Goal: Task Accomplishment & Management: Use online tool/utility

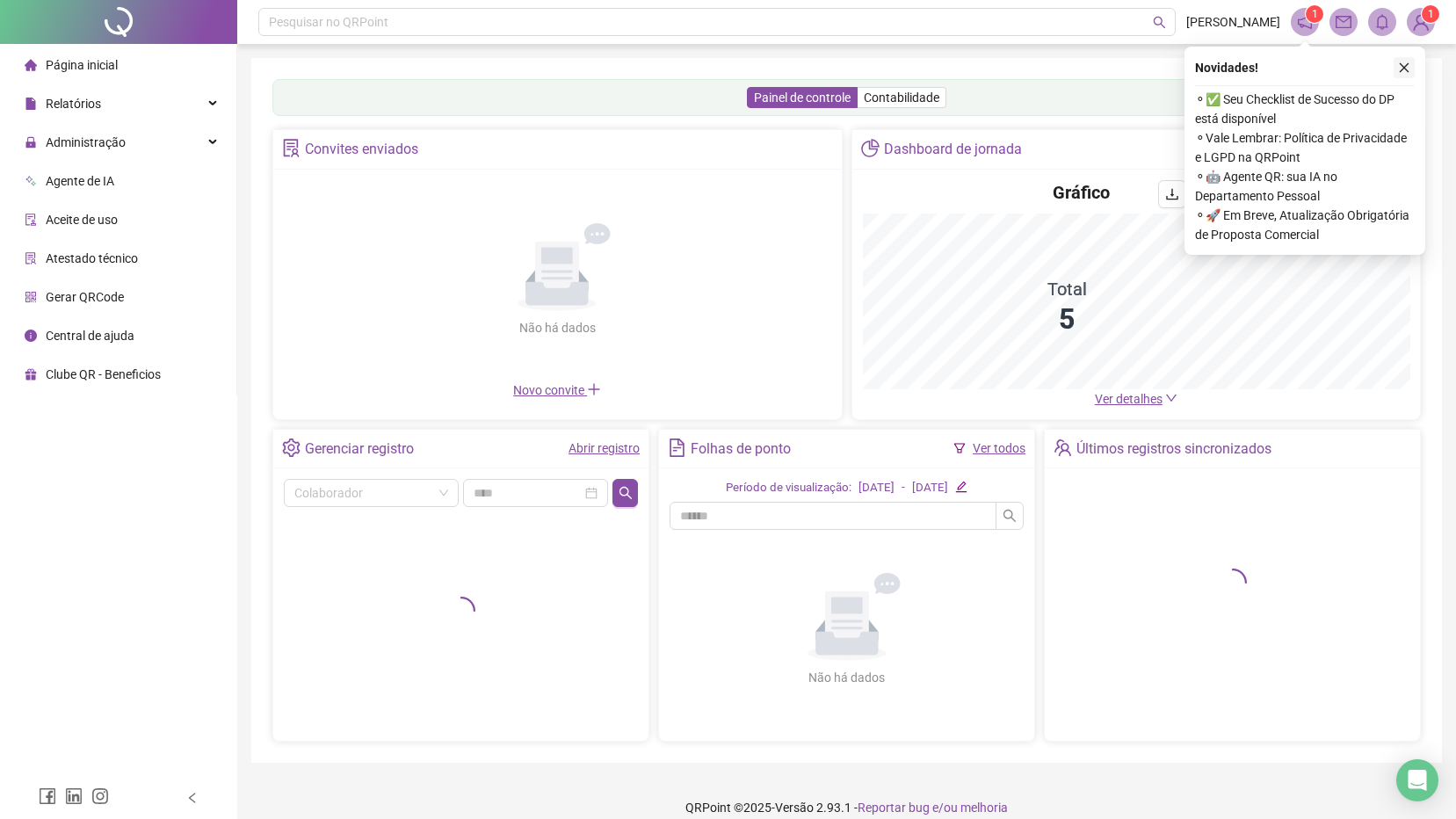
click at [1401, 70] on icon "close" at bounding box center [1405, 68] width 12 height 12
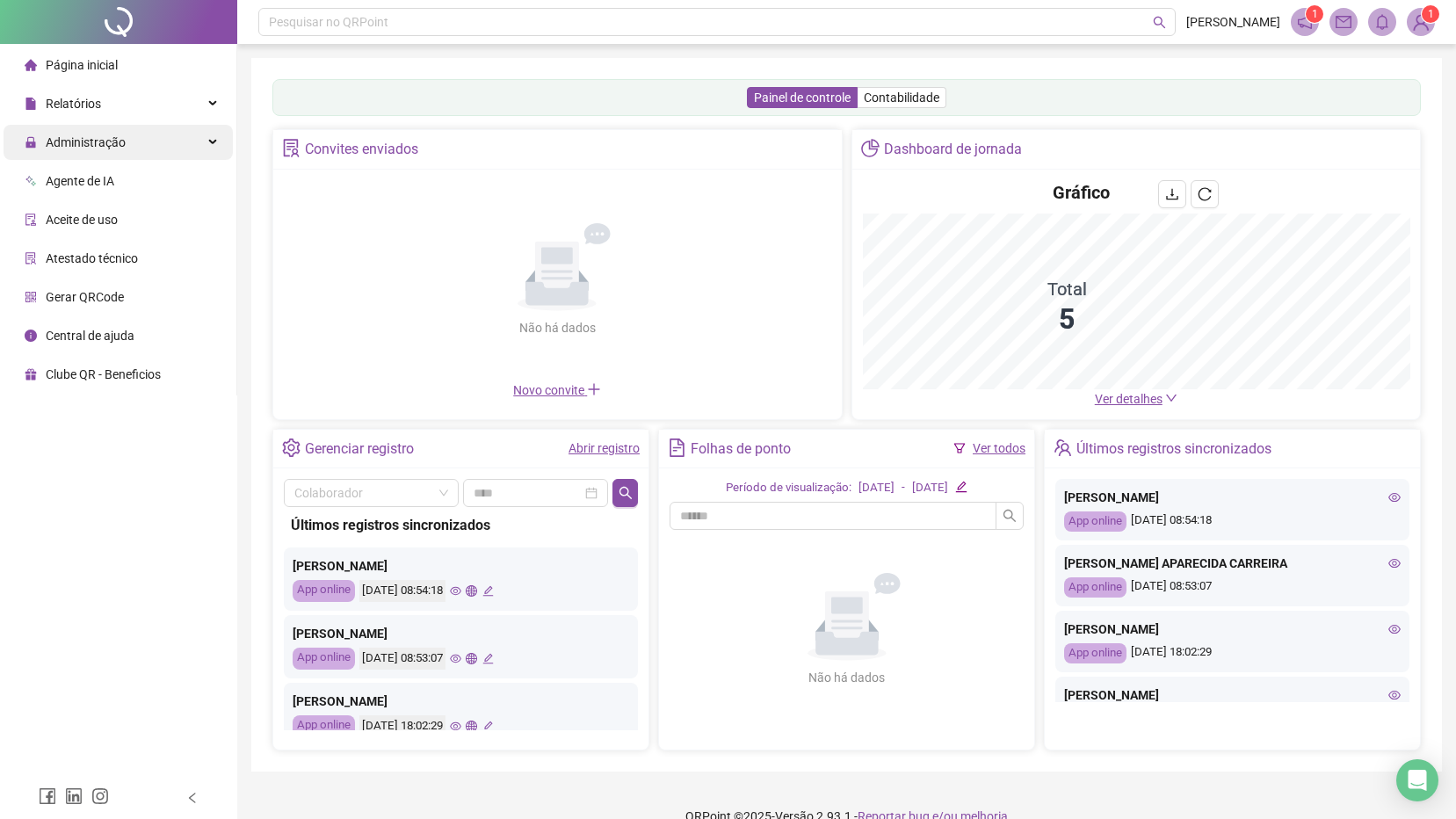
click at [102, 138] on span "Administração" at bounding box center [86, 142] width 80 height 14
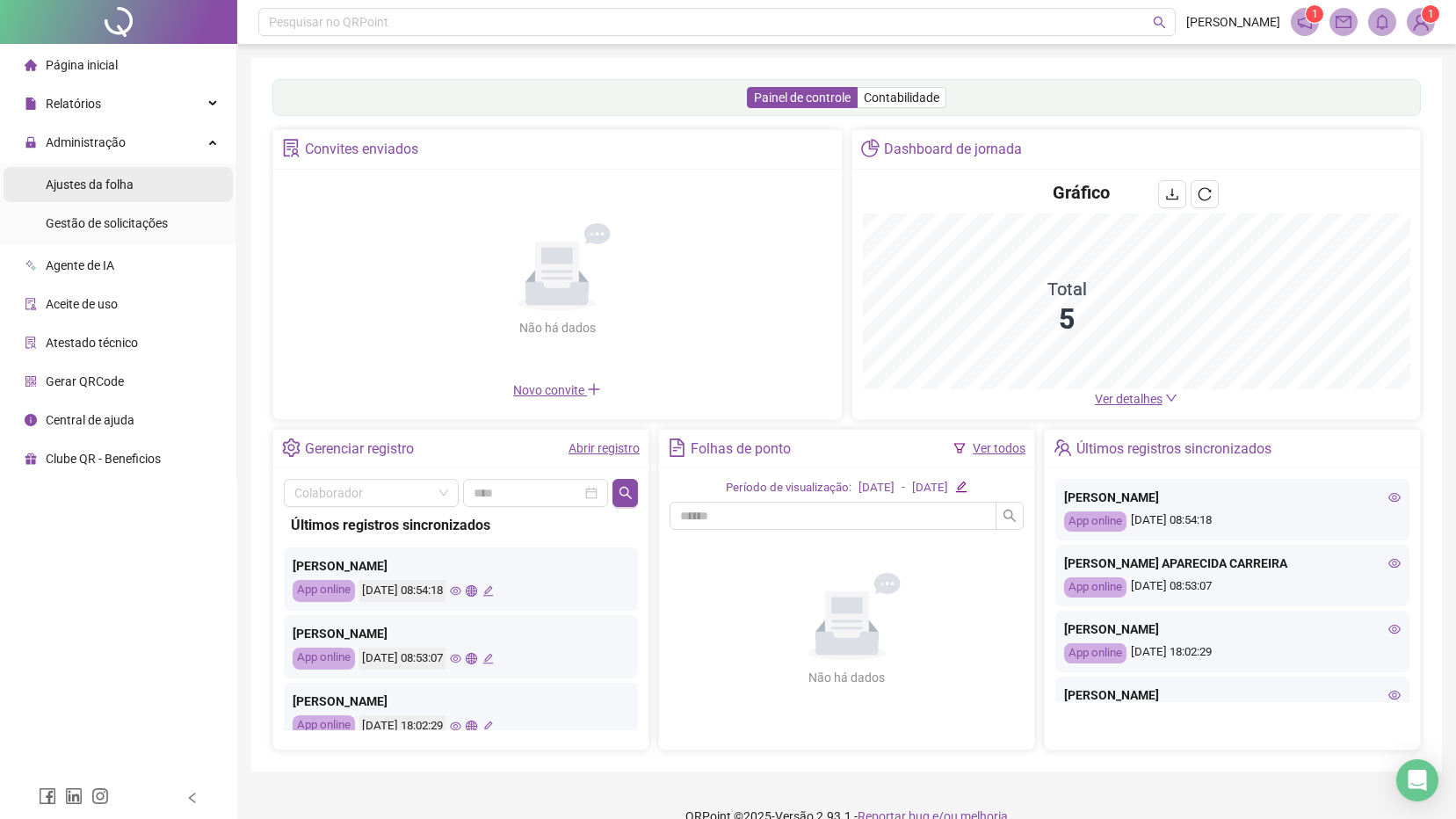
click at [105, 185] on span "Ajustes da folha" at bounding box center [90, 184] width 88 height 14
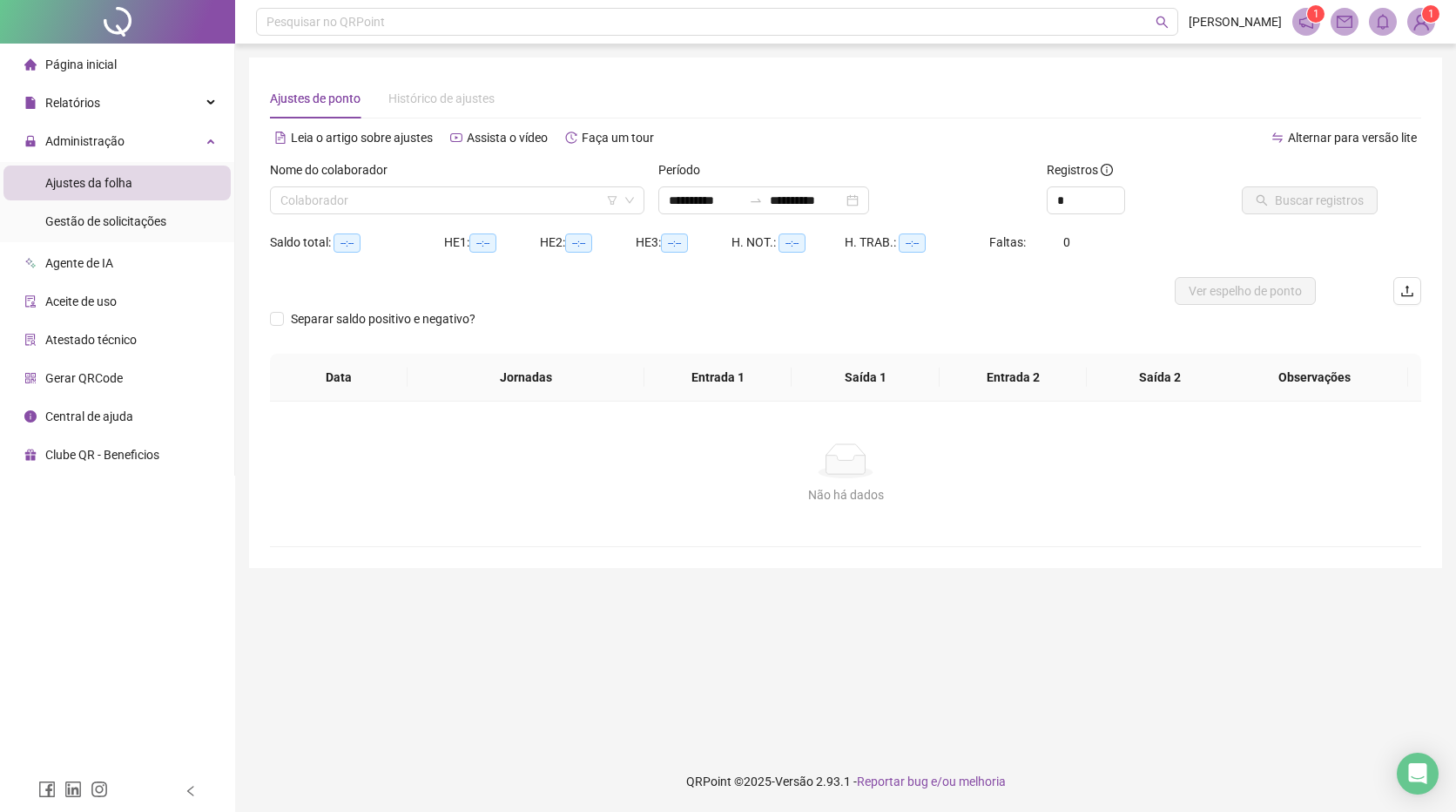
type input "**********"
click at [301, 201] on input "search" at bounding box center [450, 200] width 338 height 26
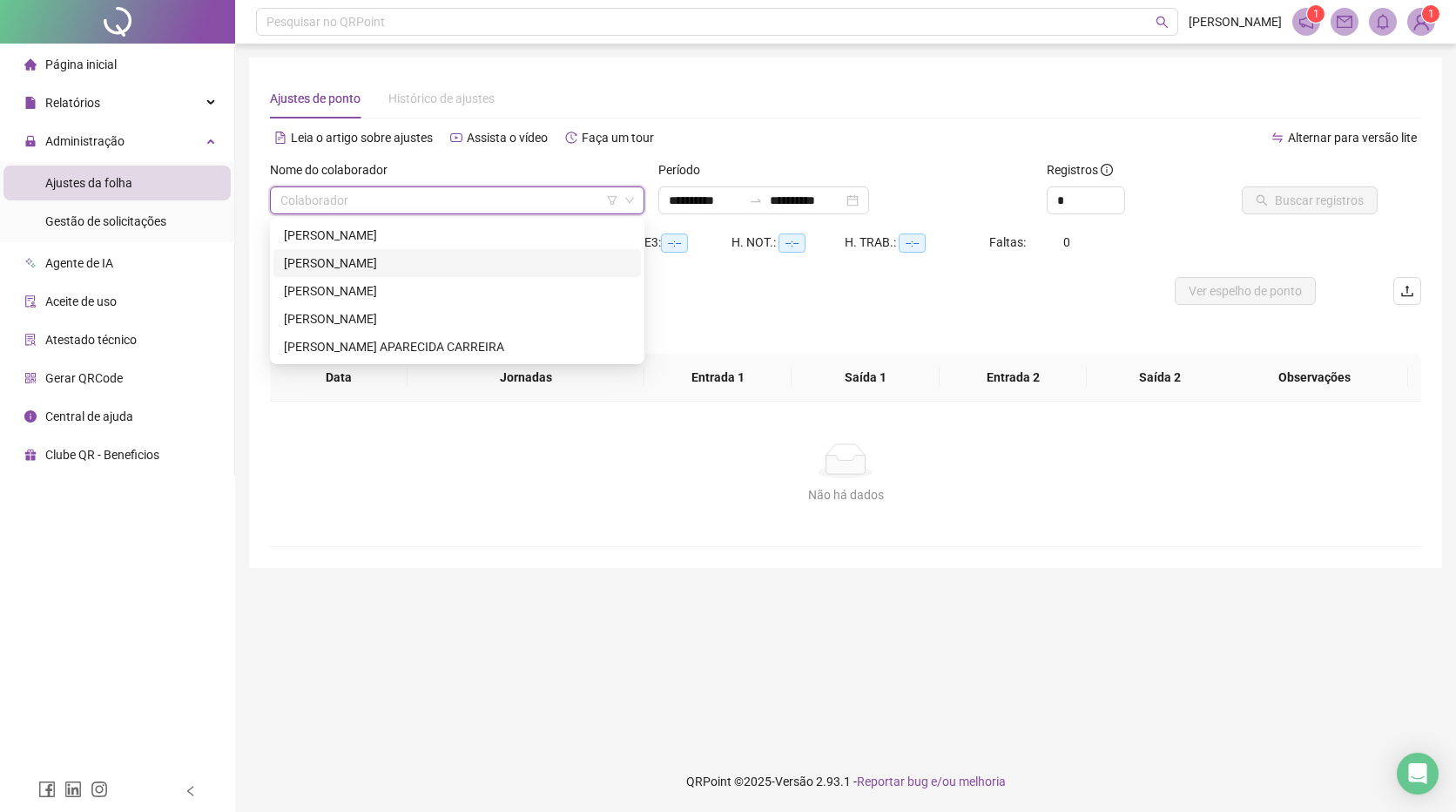
click at [303, 257] on div "[PERSON_NAME]" at bounding box center [457, 263] width 346 height 19
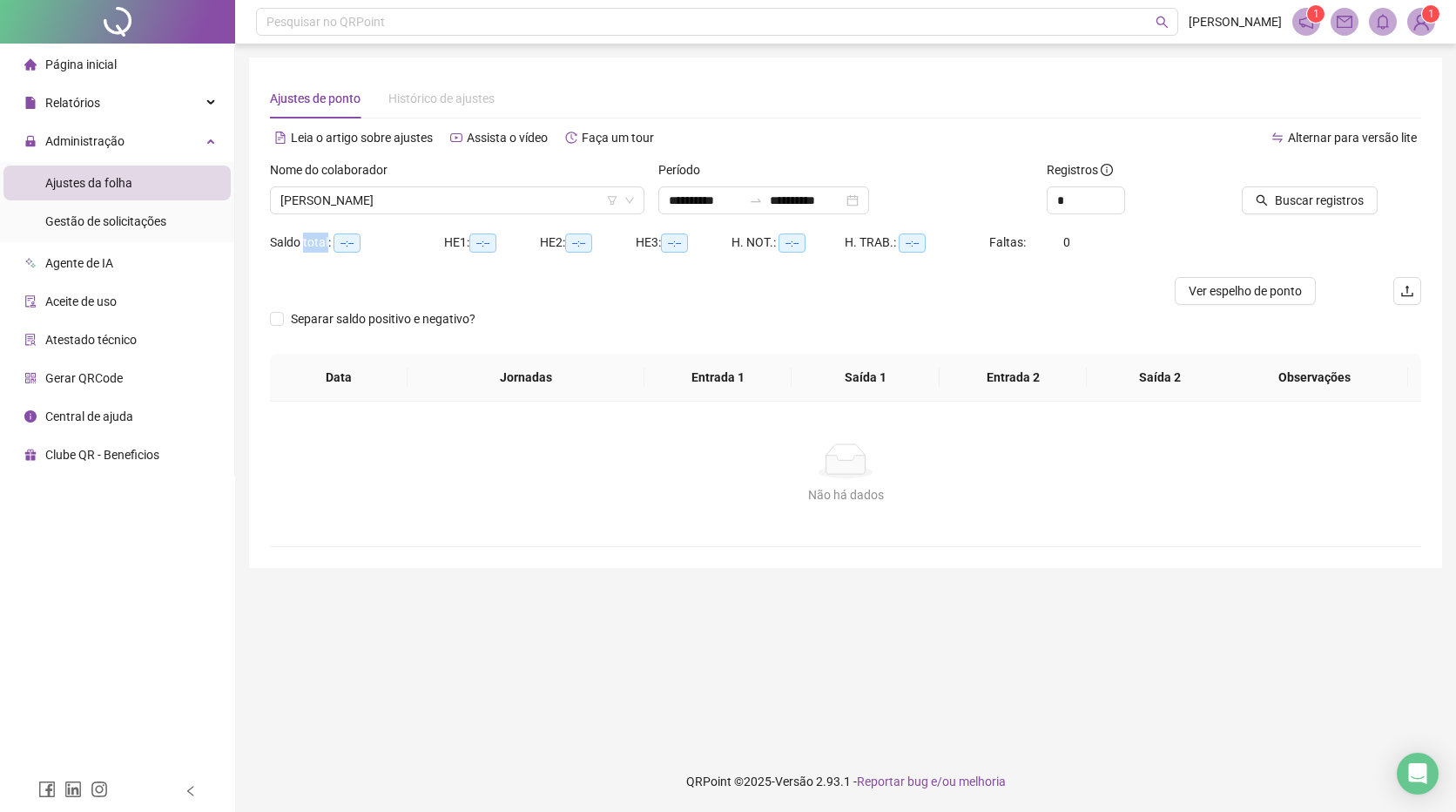
click at [303, 257] on div "Saldo total: --:--" at bounding box center [357, 253] width 174 height 49
click at [1345, 202] on span "Buscar registros" at bounding box center [1320, 200] width 89 height 19
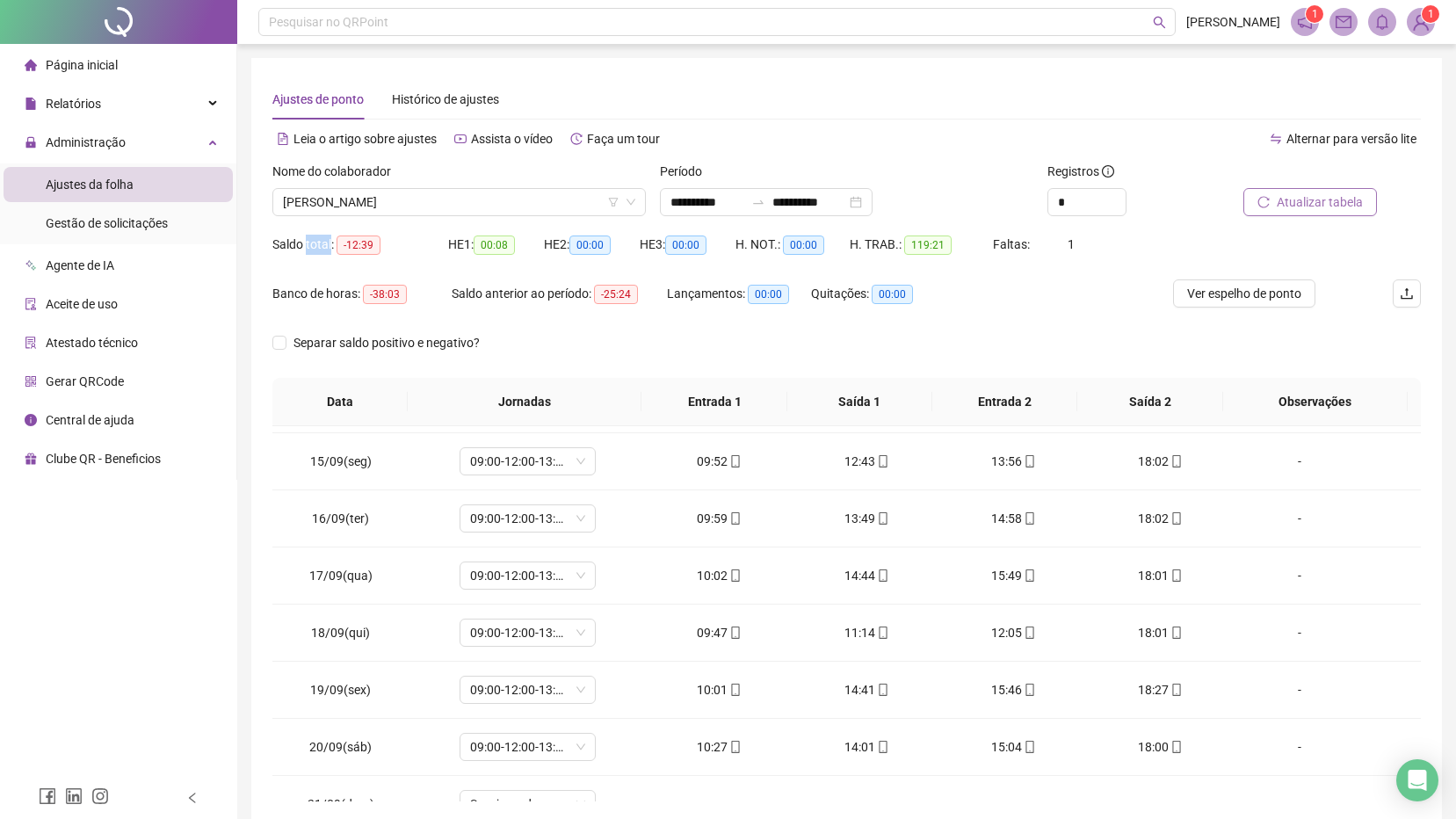
scroll to position [824, 0]
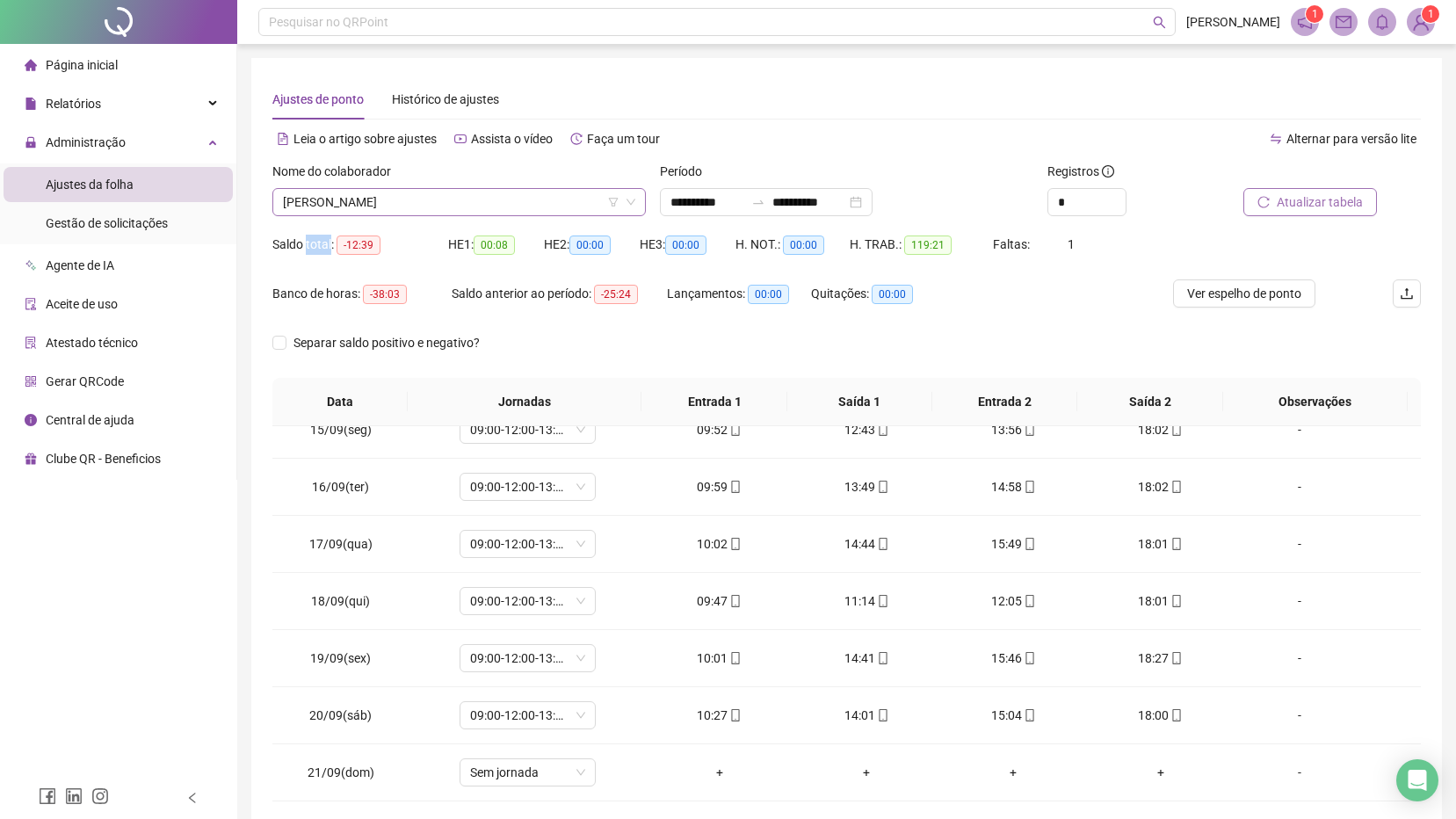
click at [413, 205] on span "[PERSON_NAME]" at bounding box center [459, 202] width 352 height 26
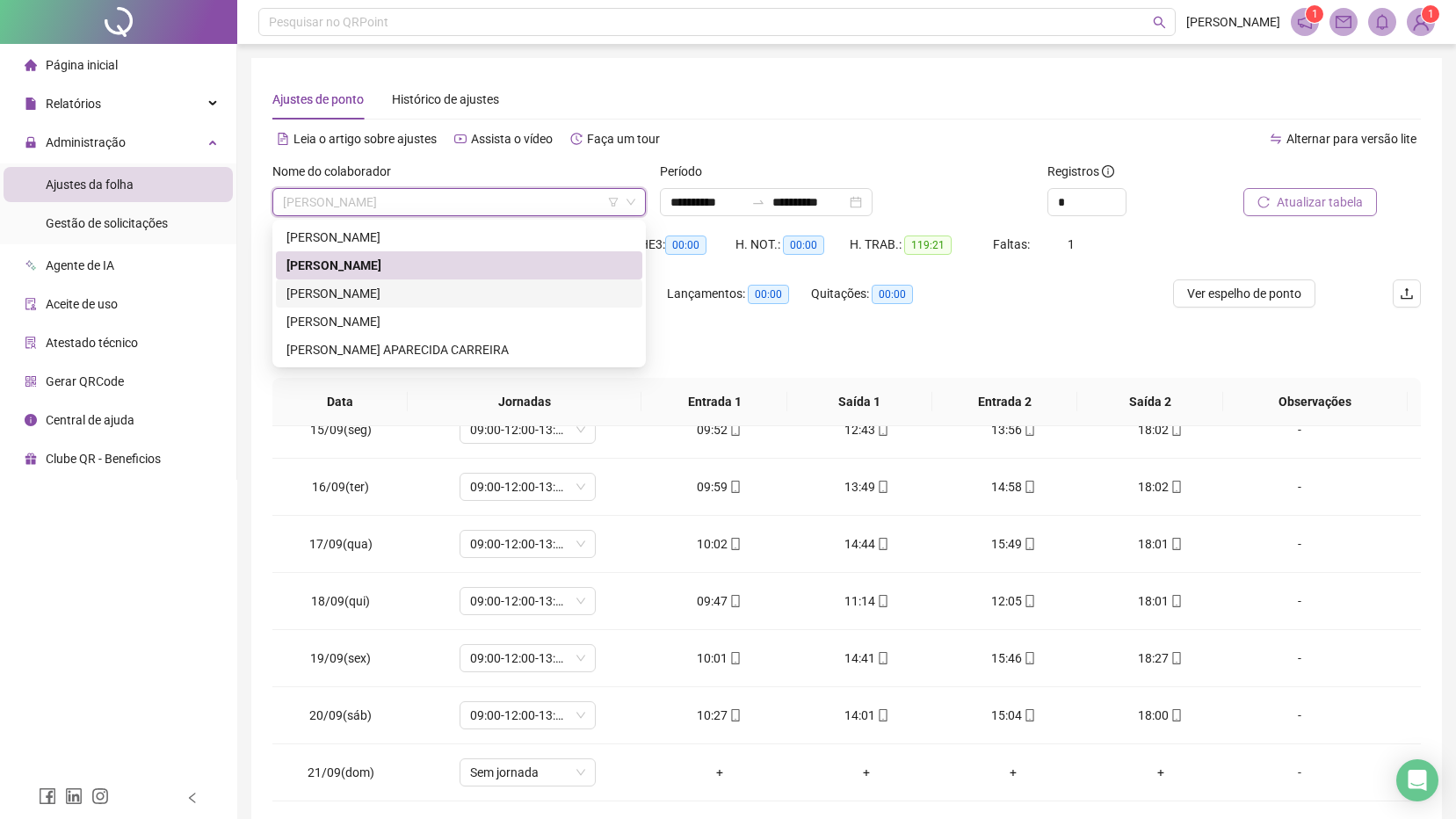
click at [376, 288] on div "[PERSON_NAME]" at bounding box center [458, 294] width 345 height 19
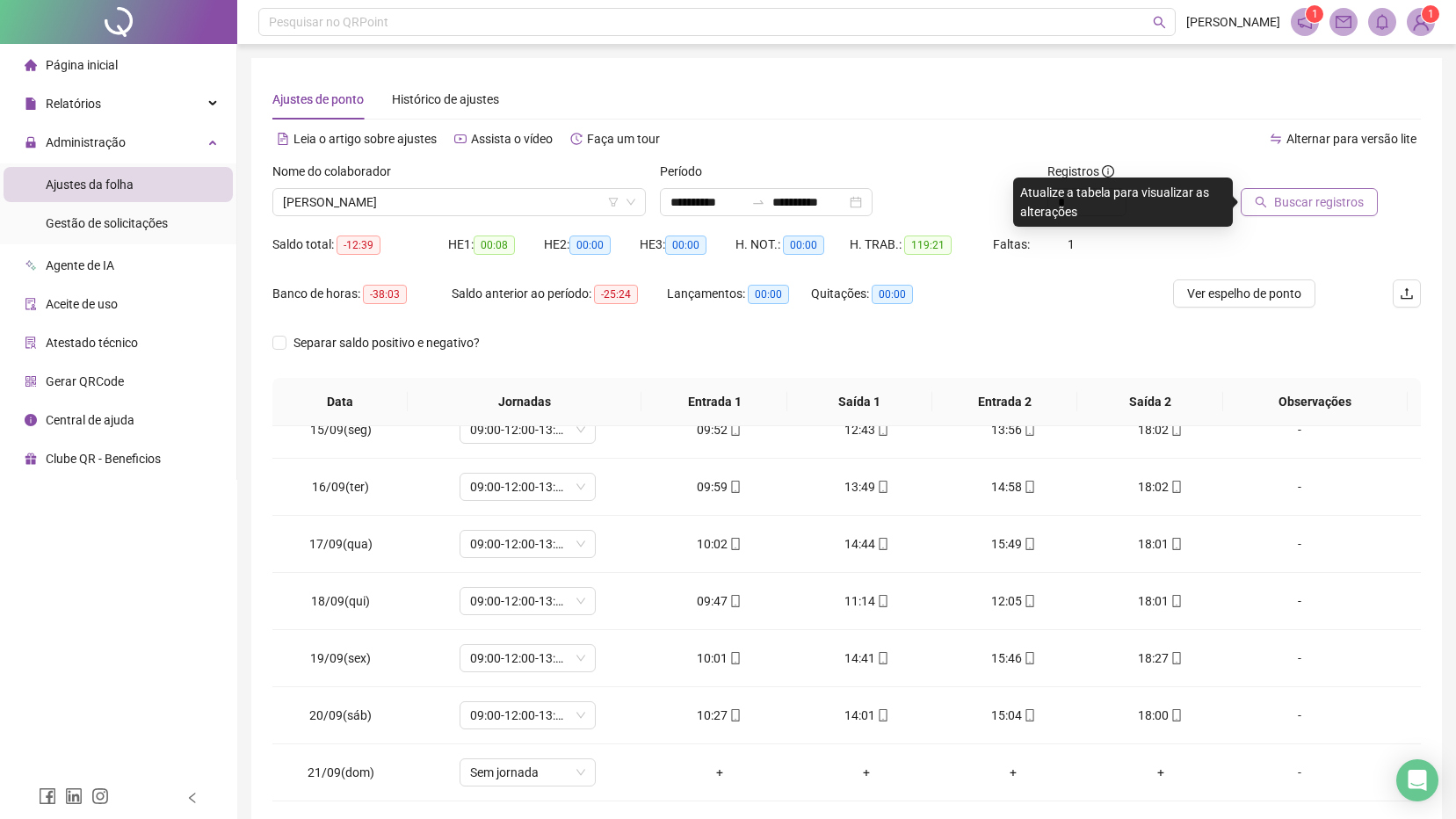
click at [1288, 198] on span "Buscar registros" at bounding box center [1319, 202] width 90 height 19
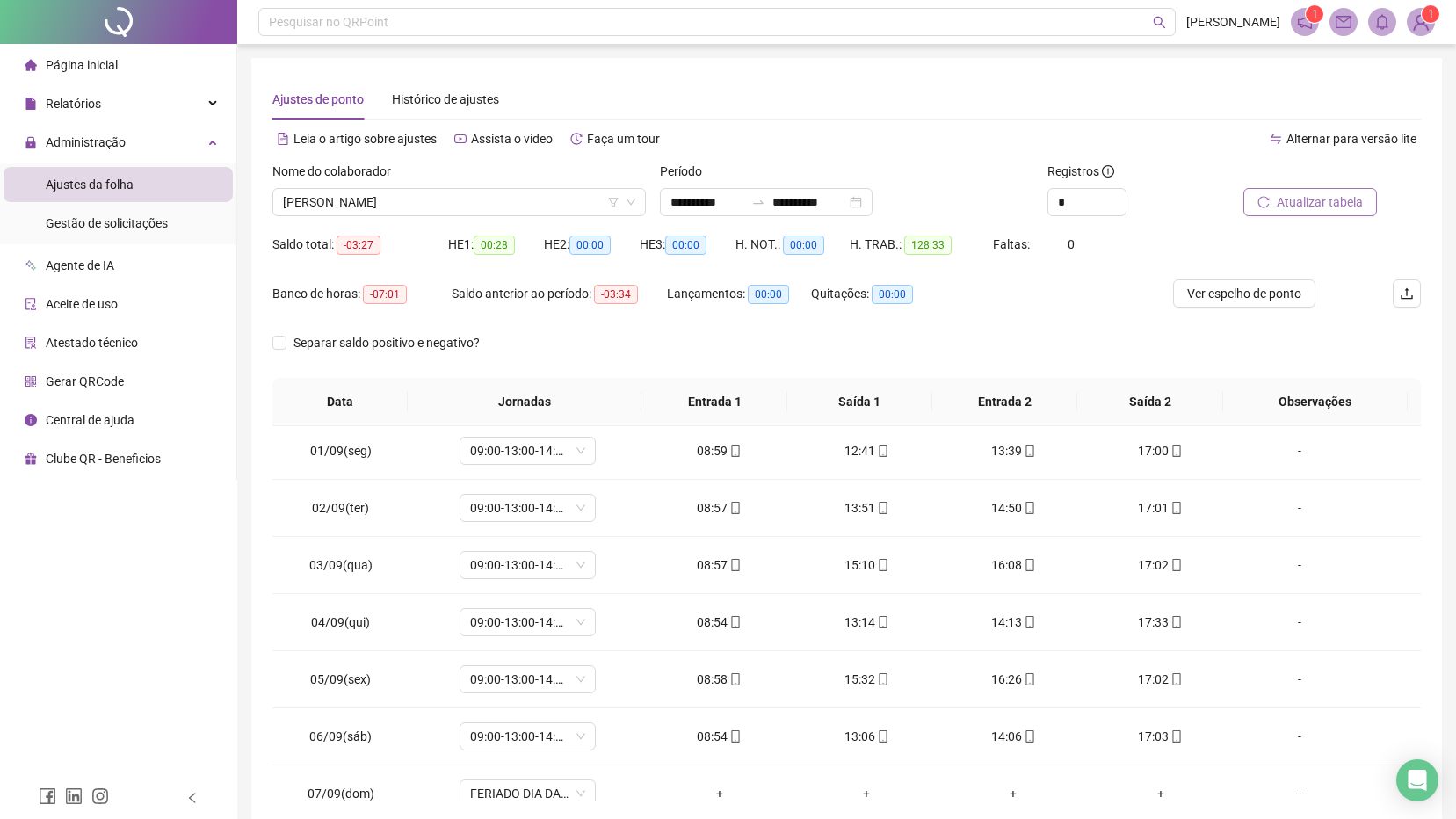
scroll to position [0, 0]
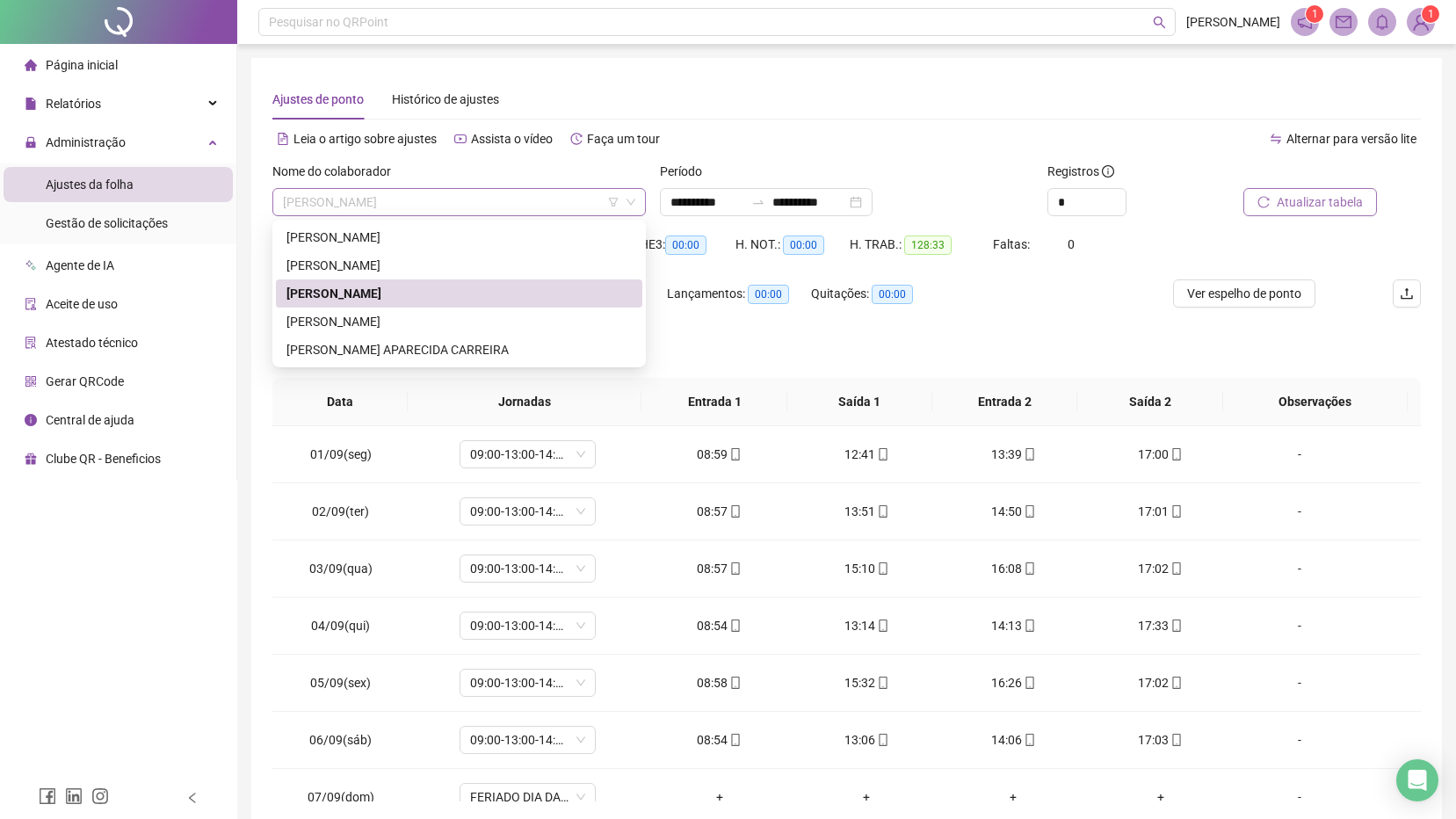
click at [456, 204] on span "[PERSON_NAME]" at bounding box center [459, 202] width 352 height 26
click at [419, 314] on div "[PERSON_NAME]" at bounding box center [458, 321] width 345 height 19
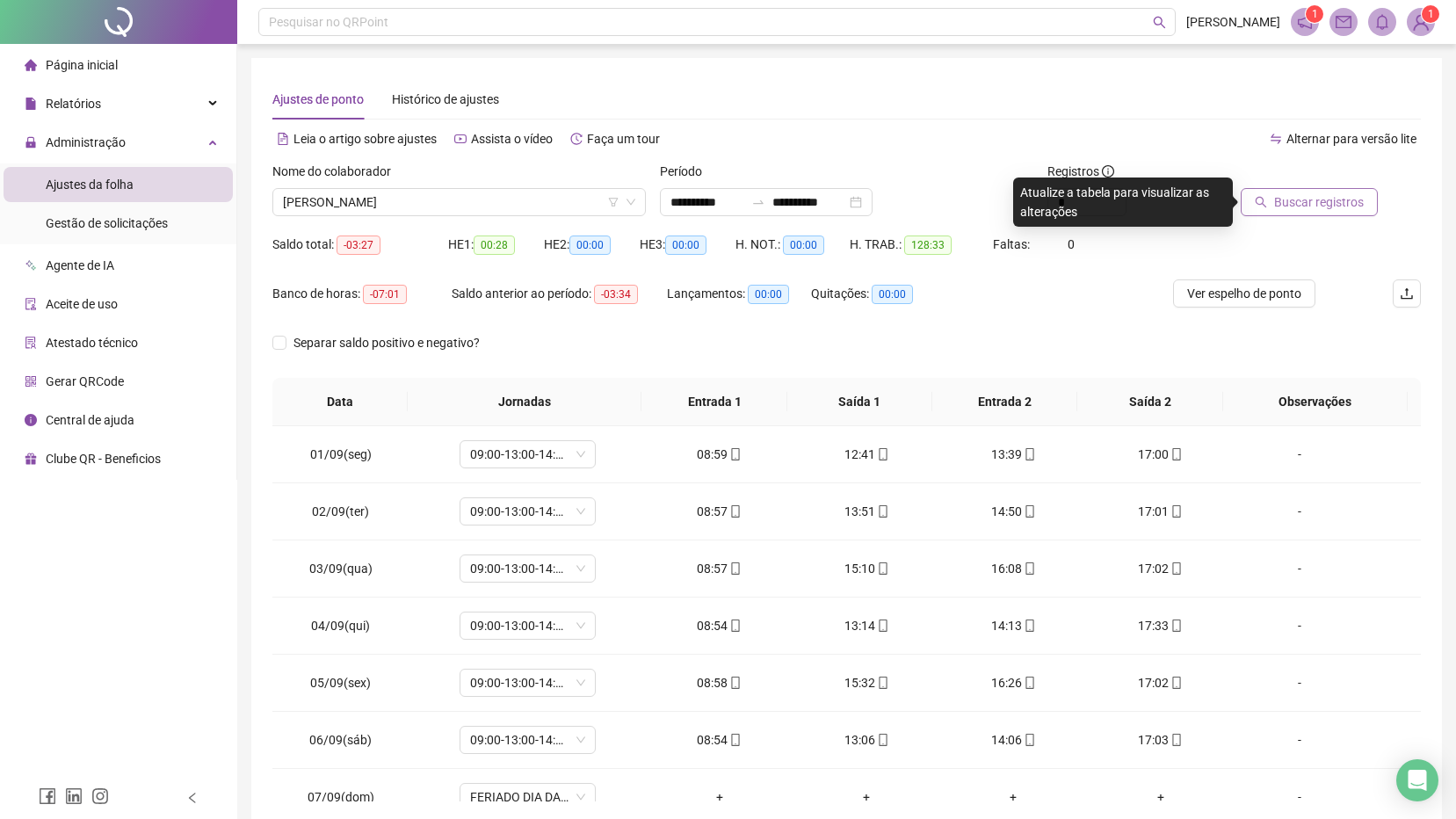
click at [1308, 199] on span "Buscar registros" at bounding box center [1319, 202] width 90 height 19
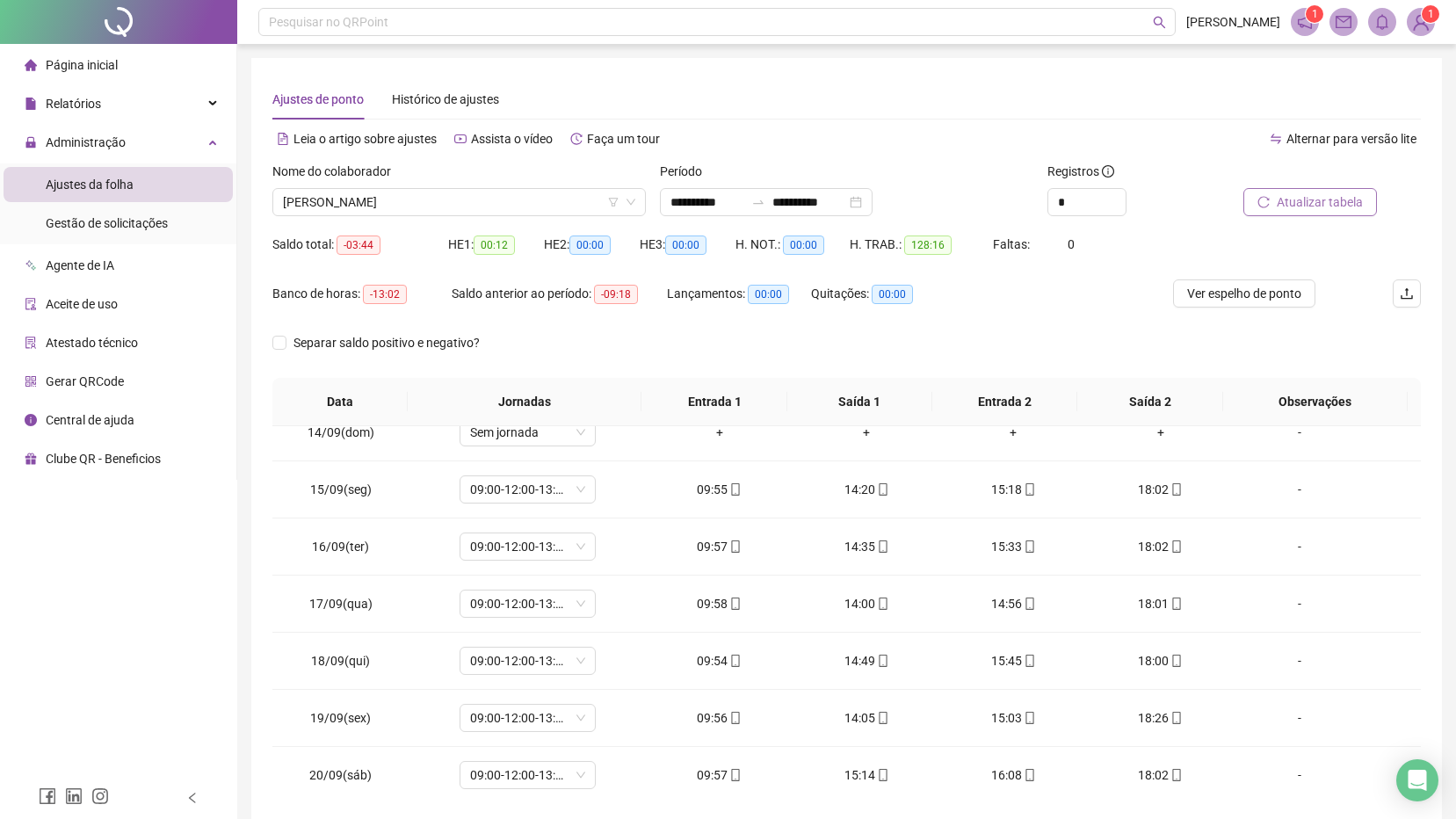
scroll to position [824, 0]
click at [548, 205] on span "[PERSON_NAME]" at bounding box center [459, 202] width 352 height 26
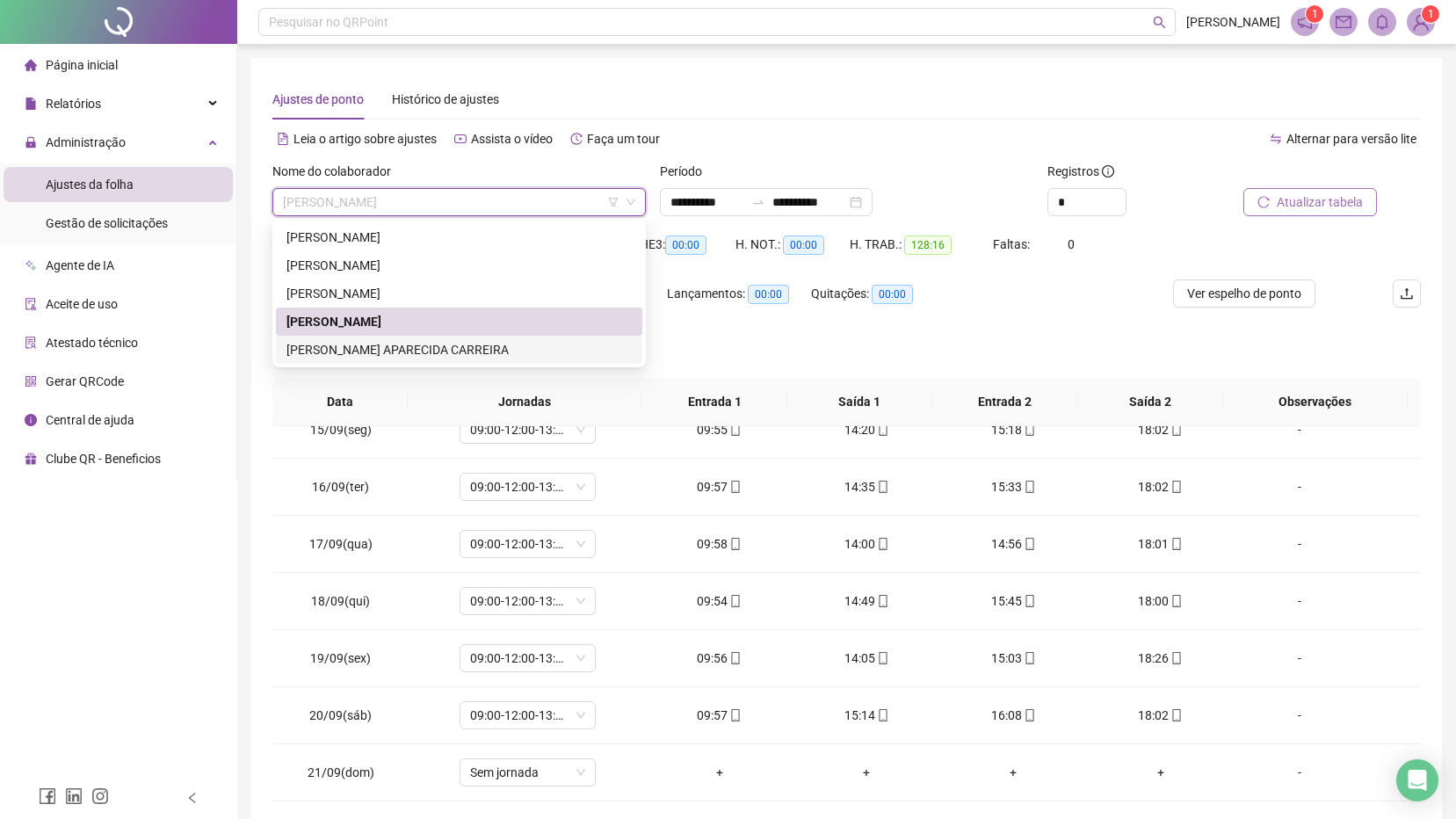
click at [437, 347] on div "[PERSON_NAME] APARECIDA CARREIRA" at bounding box center [458, 349] width 345 height 19
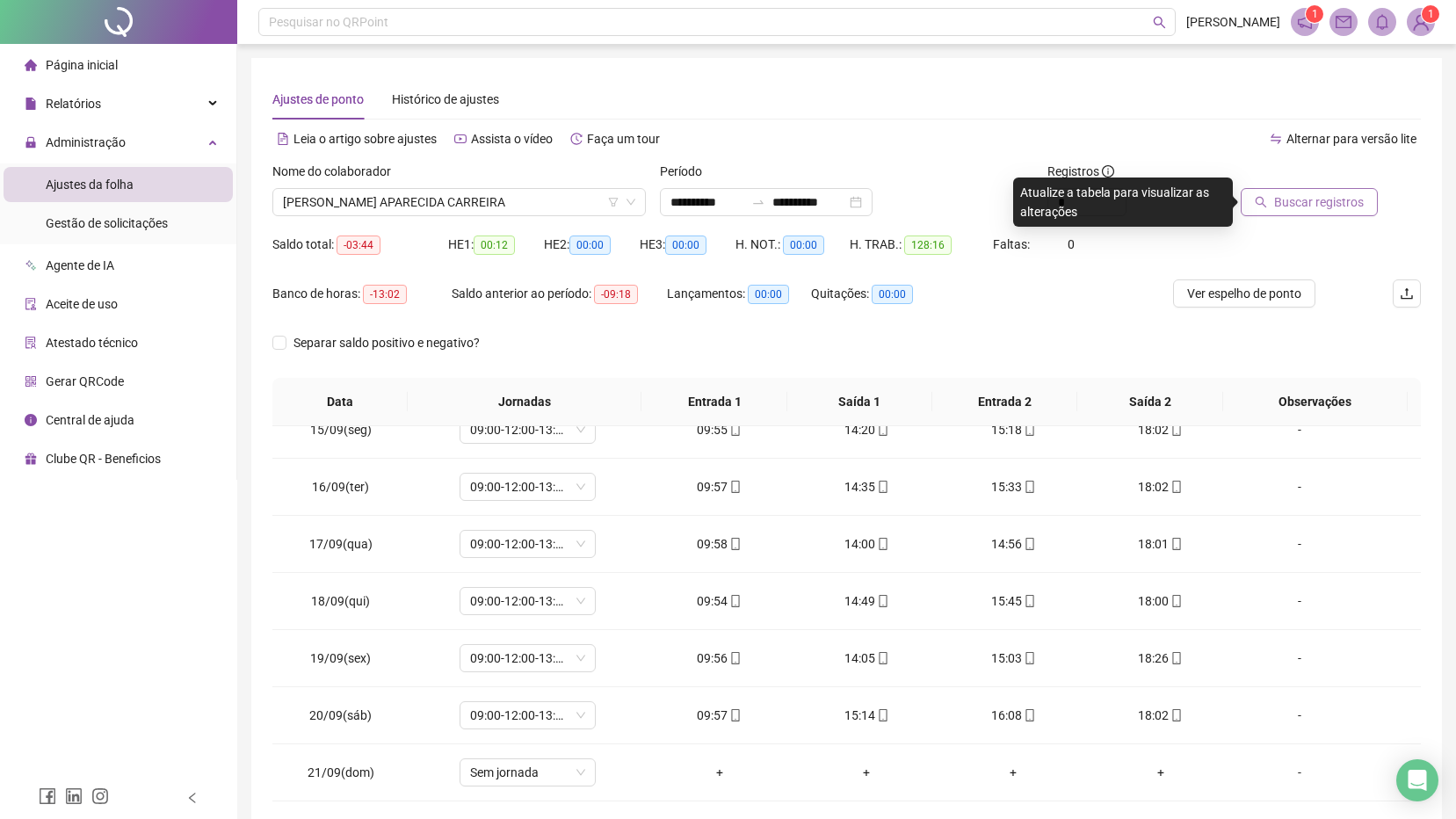
click at [1308, 192] on span "Buscar registros" at bounding box center [1319, 202] width 90 height 19
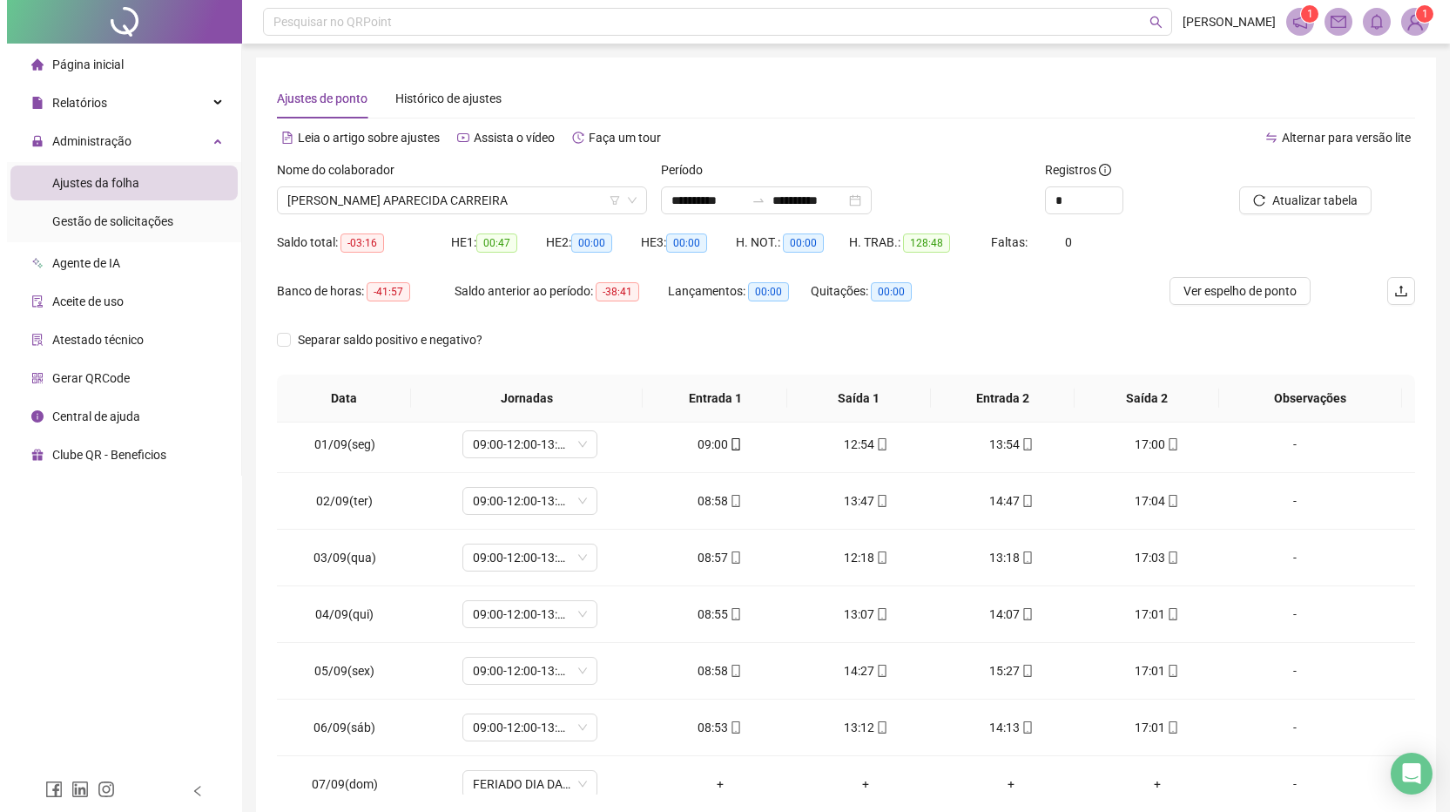
scroll to position [0, 0]
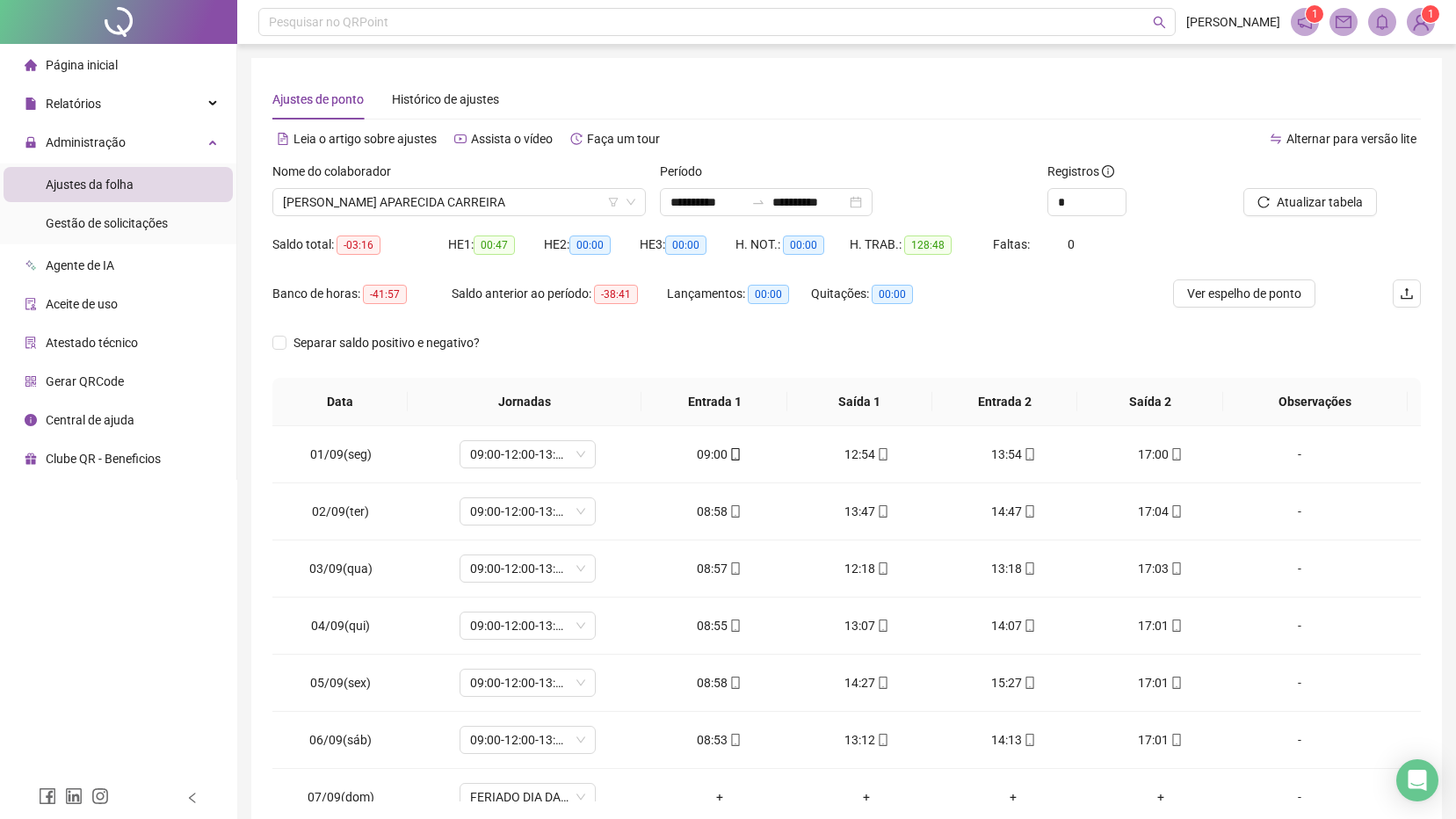
click at [1422, 19] on img at bounding box center [1422, 22] width 26 height 26
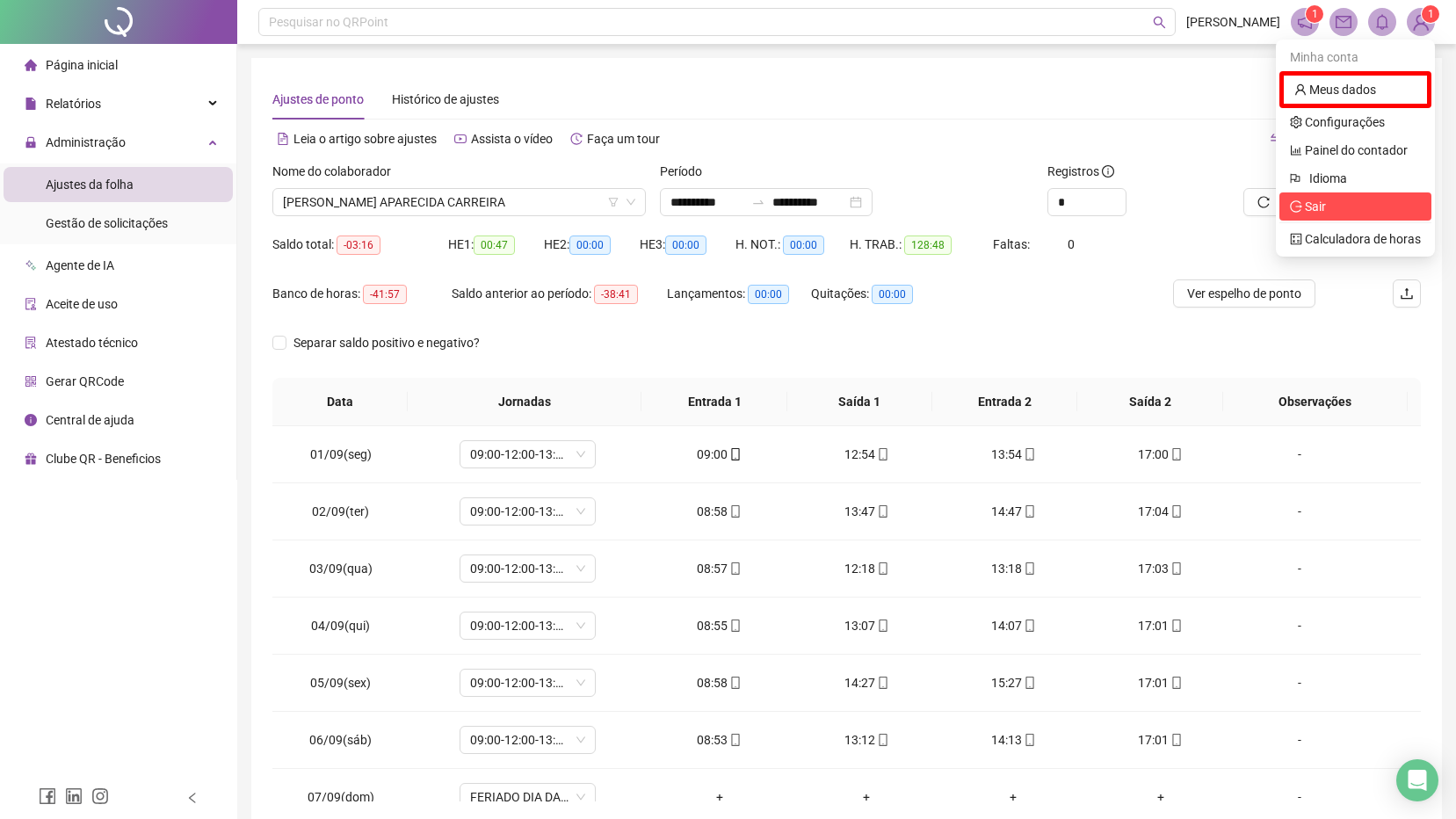
click at [1305, 202] on span "Sair" at bounding box center [1308, 207] width 36 height 14
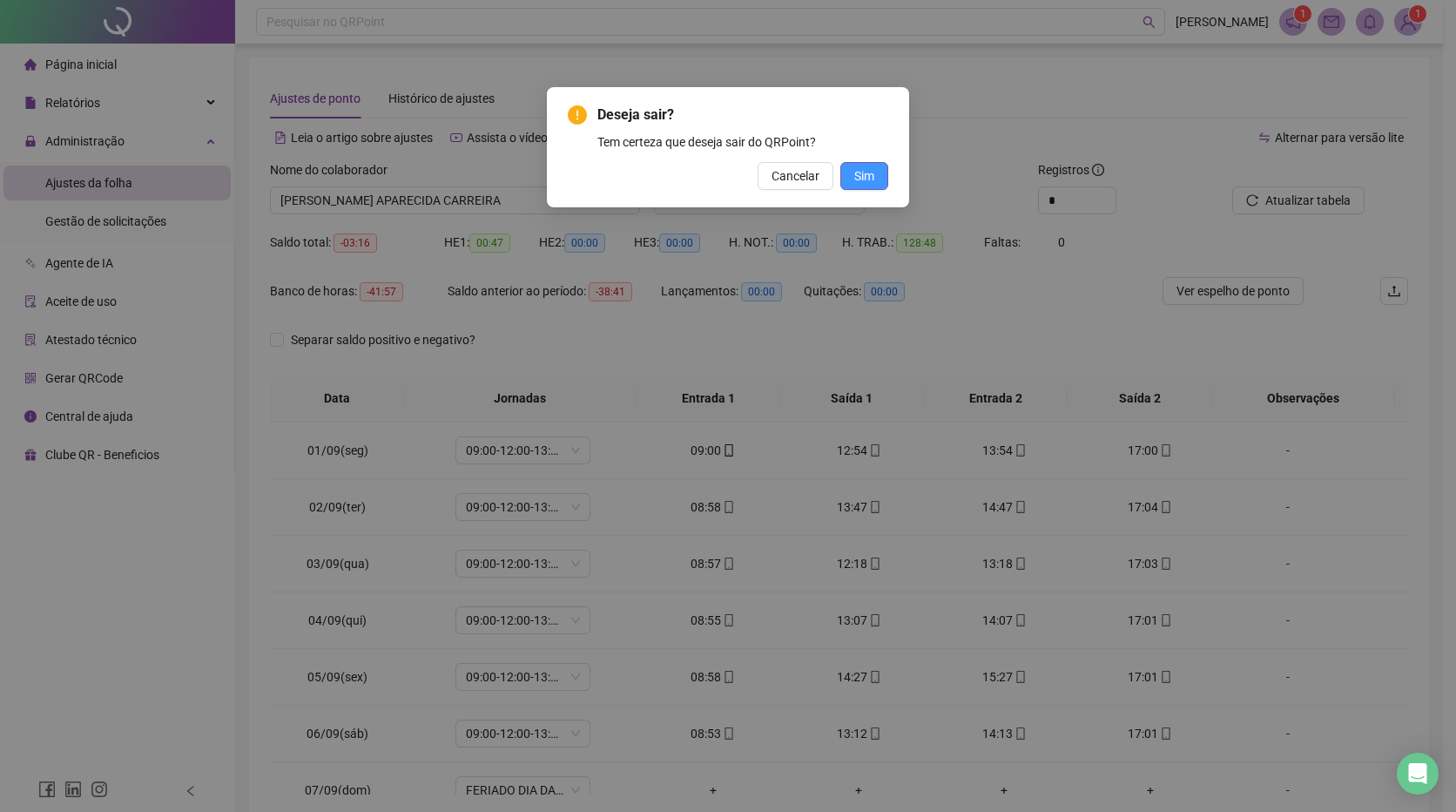
click at [855, 176] on span "Sim" at bounding box center [864, 176] width 20 height 19
click at [855, 176] on div "Saindo Você será redirecionado para a tela de login OK" at bounding box center [728, 134] width 362 height 93
